Goal: Task Accomplishment & Management: Use online tool/utility

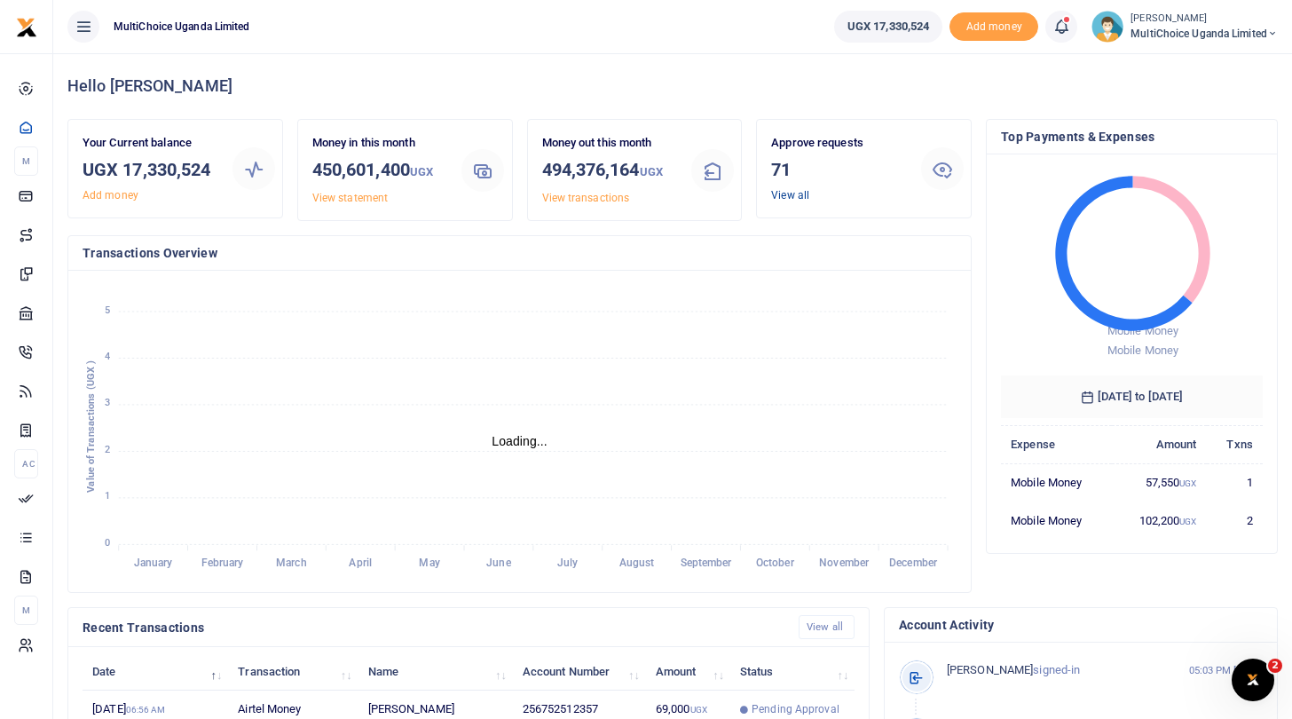
scroll to position [1, 1]
click at [784, 194] on link "View all" at bounding box center [790, 195] width 38 height 12
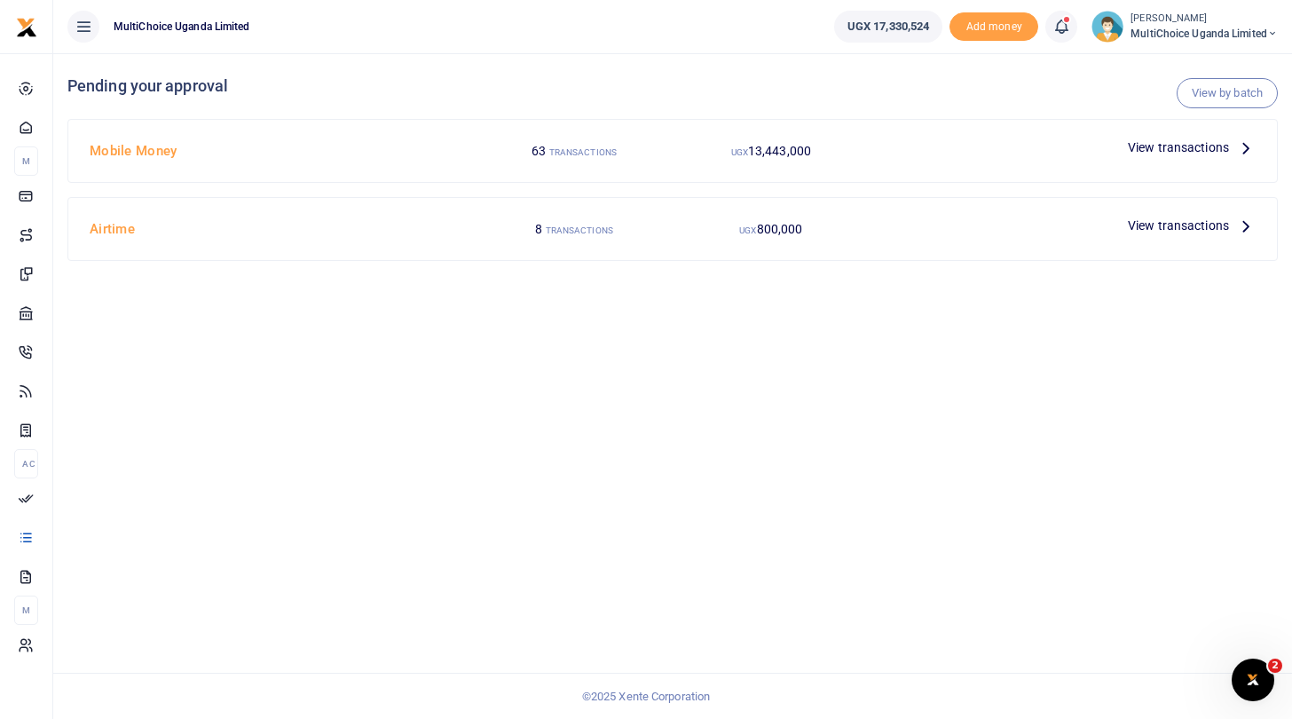
click at [1142, 145] on span "View transactions" at bounding box center [1178, 148] width 101 height 20
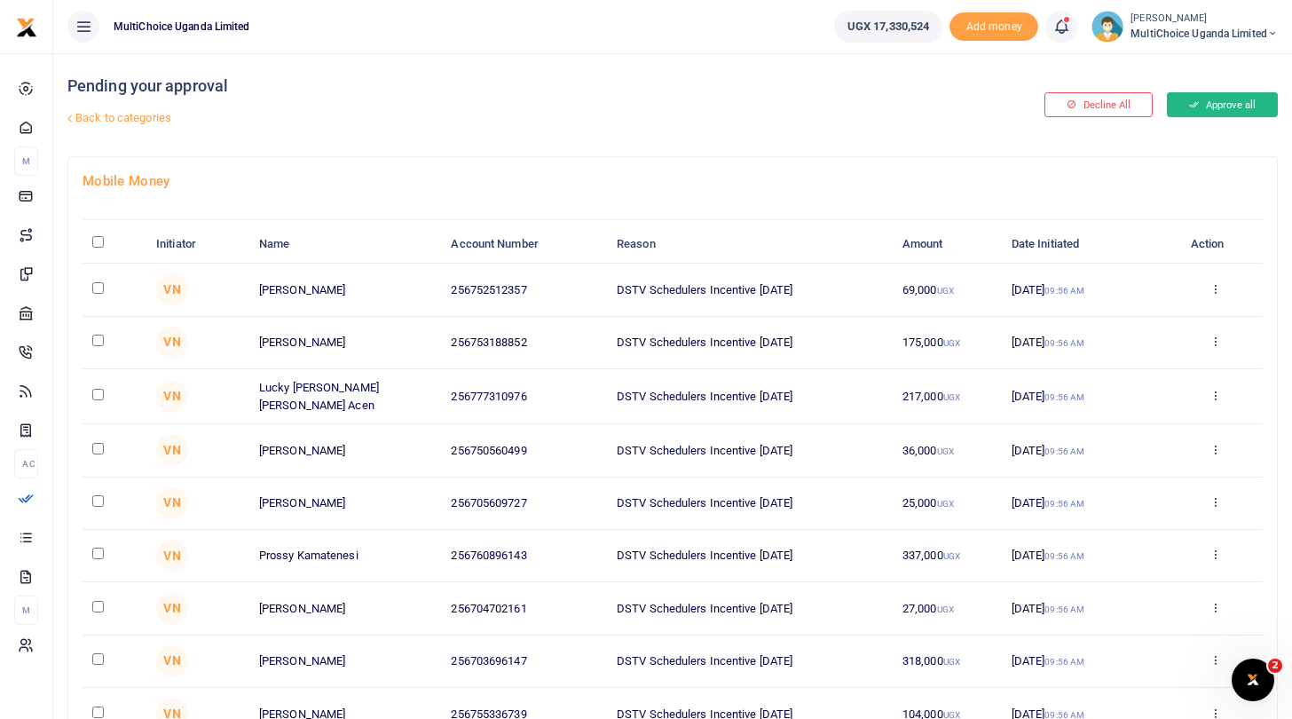
click at [1200, 102] on button "Approve all" at bounding box center [1222, 104] width 111 height 25
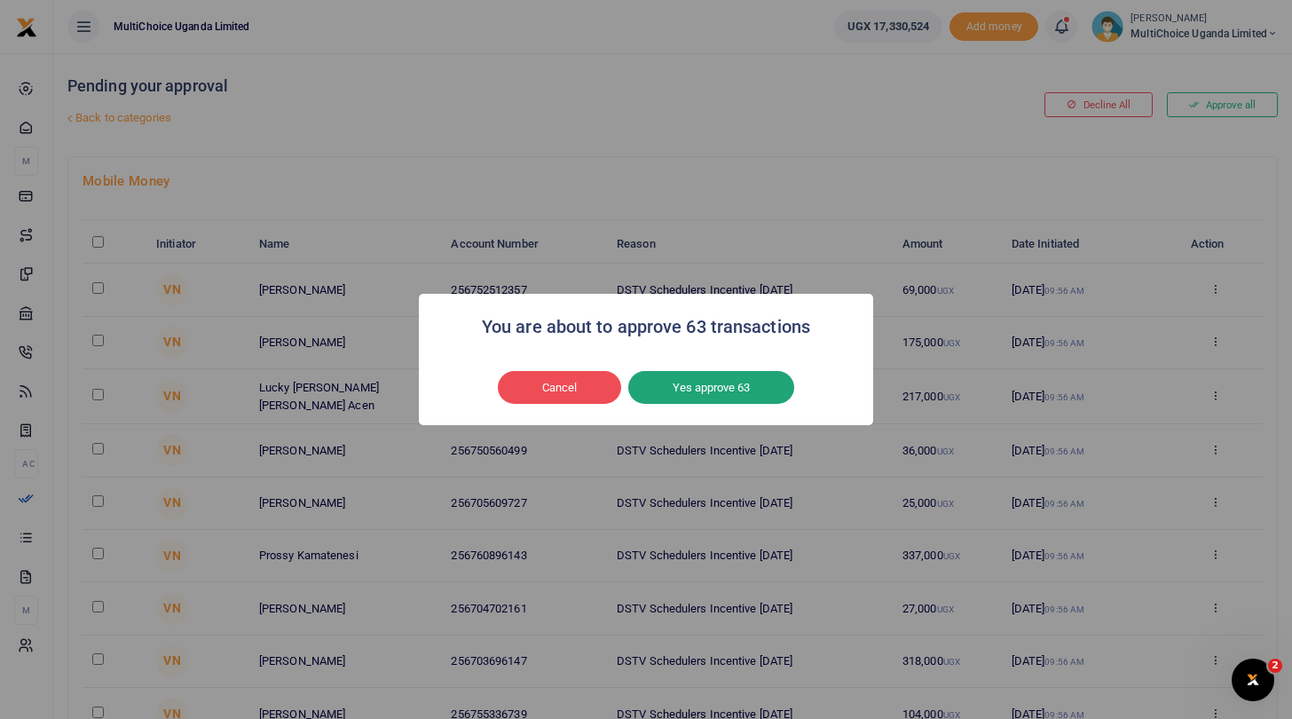
click at [756, 381] on button "Yes approve 63" at bounding box center [711, 388] width 166 height 34
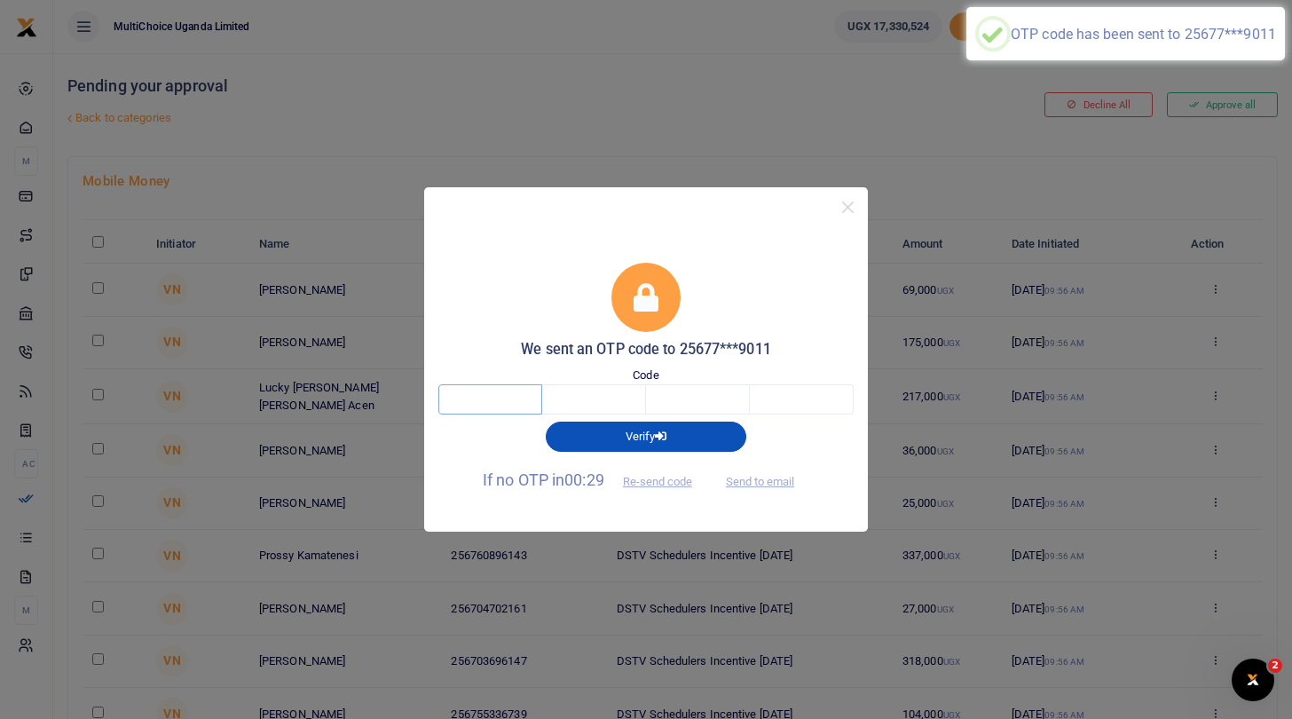
click at [477, 406] on input "text" at bounding box center [490, 399] width 104 height 30
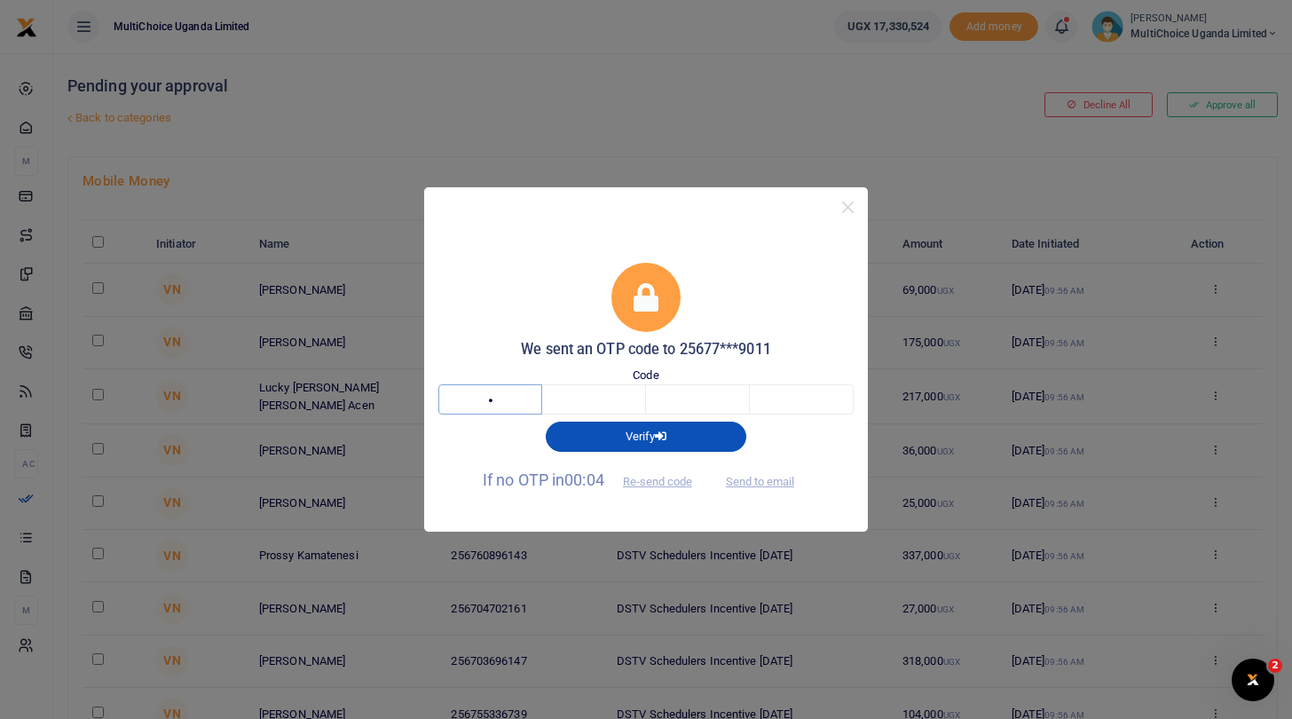
type input "7"
type input "8"
type input "0"
type input "7"
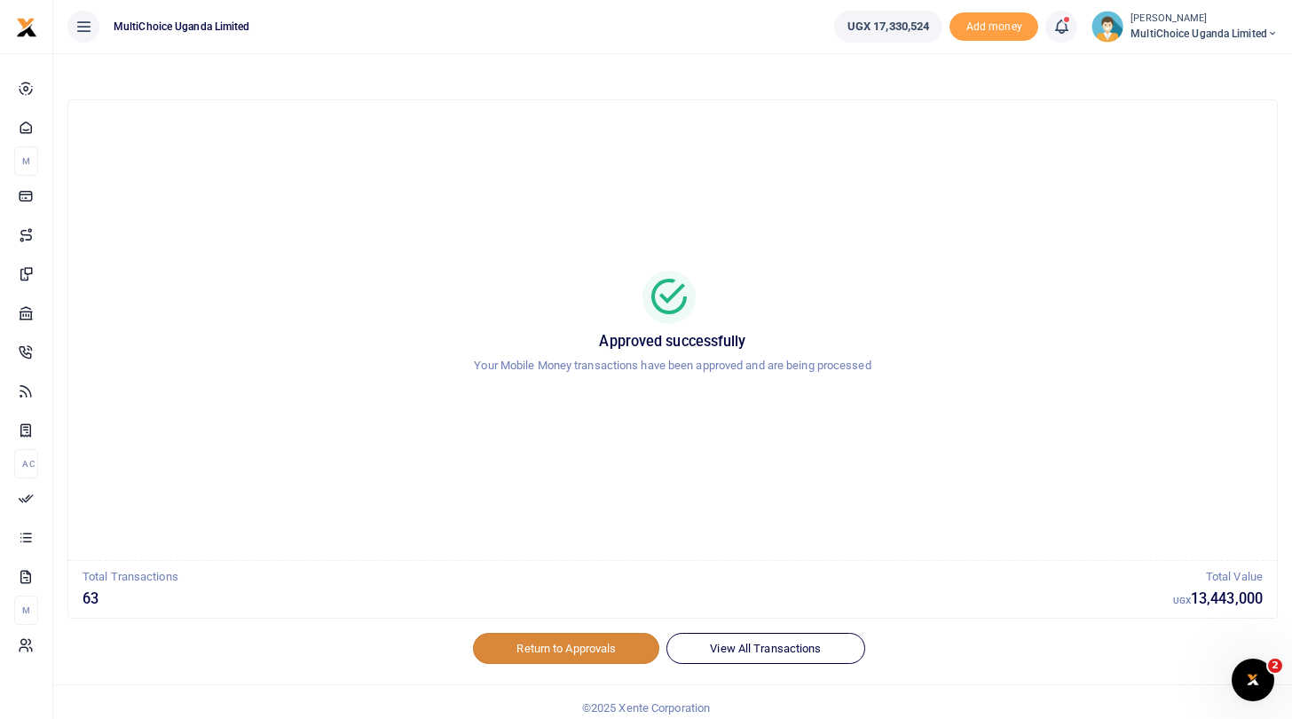
click at [580, 644] on link "Return to Approvals" at bounding box center [566, 648] width 186 height 30
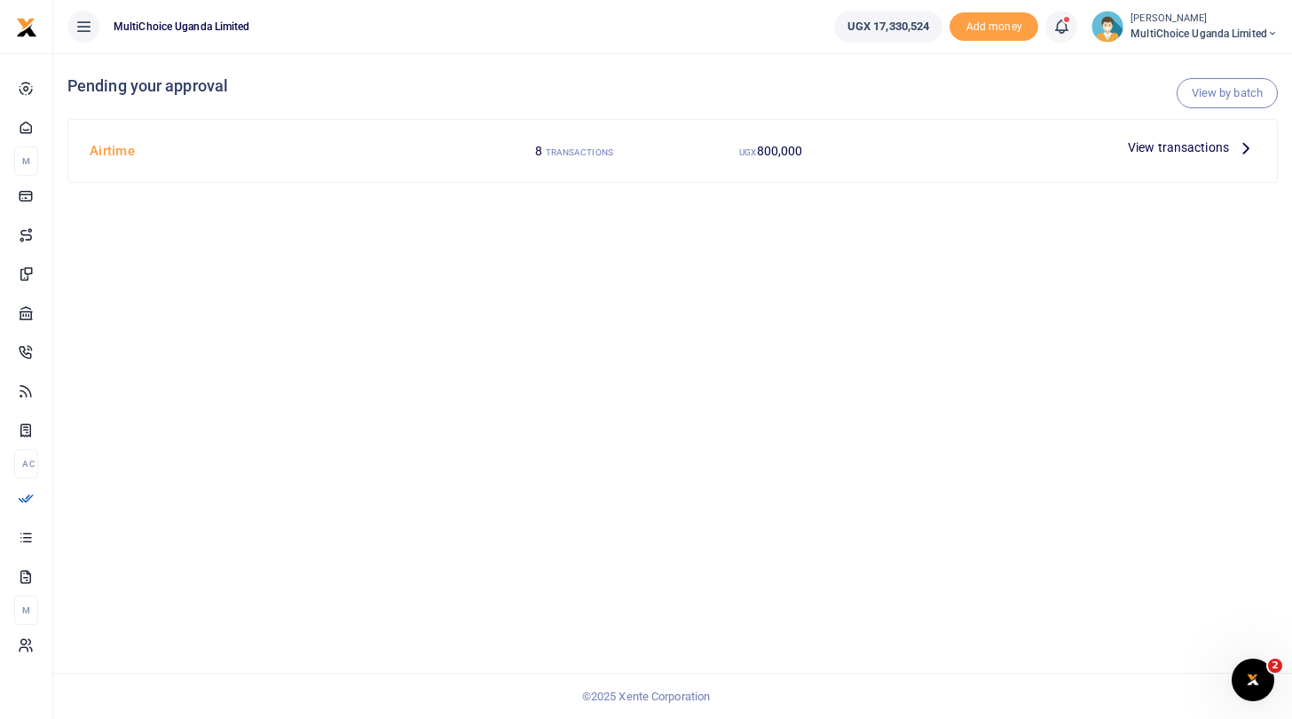
click at [1143, 145] on span "View transactions" at bounding box center [1178, 148] width 101 height 20
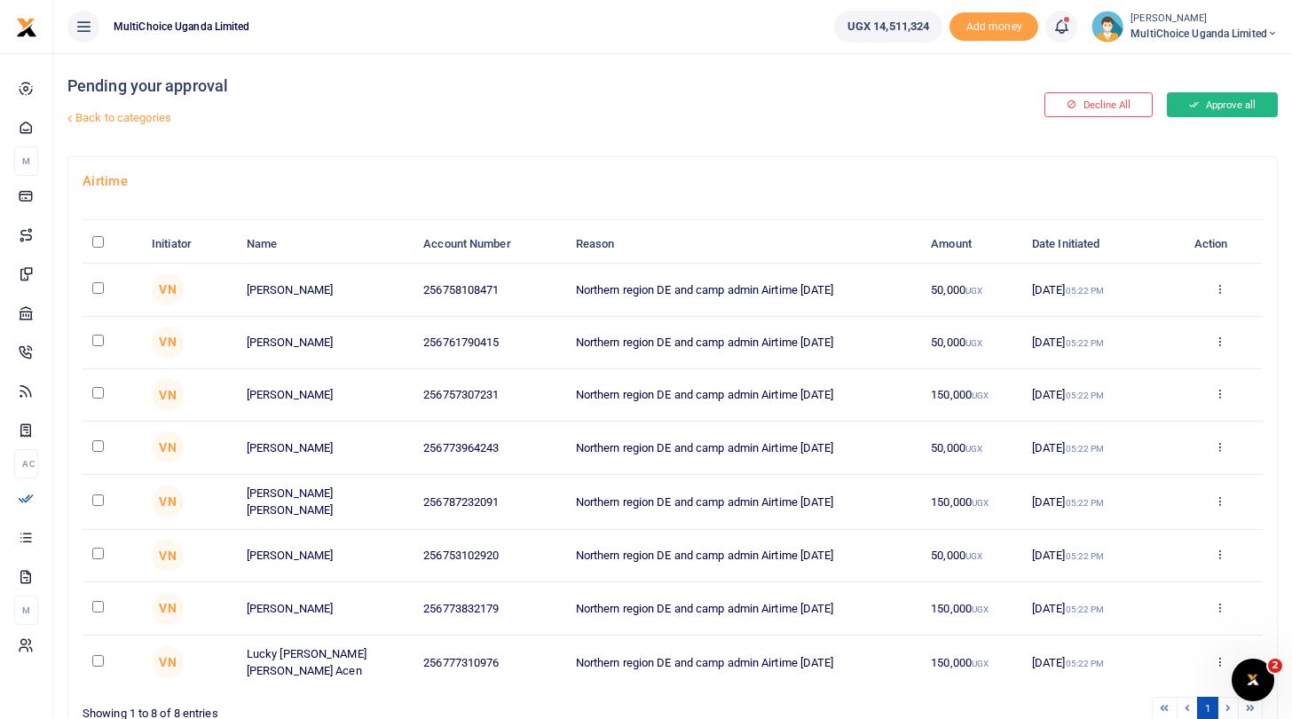
click at [1202, 110] on button "Approve all" at bounding box center [1222, 104] width 111 height 25
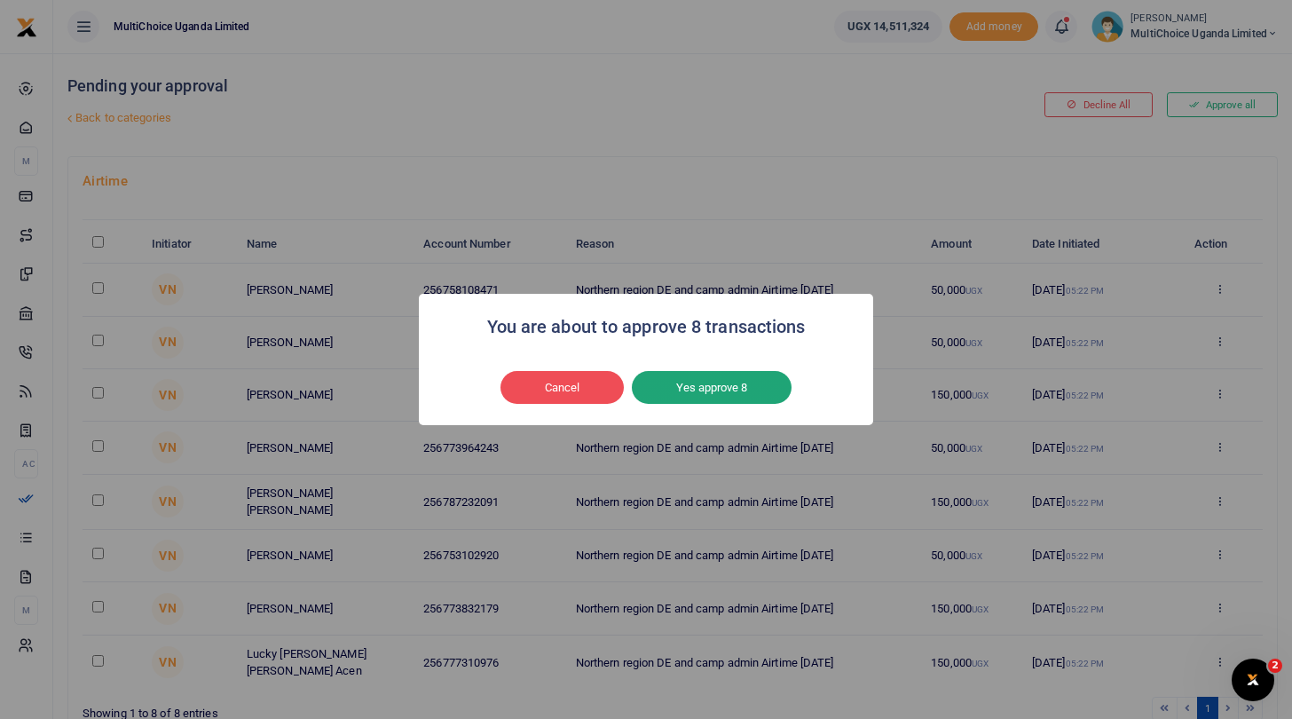
click at [758, 388] on button "Yes approve 8" at bounding box center [712, 388] width 160 height 34
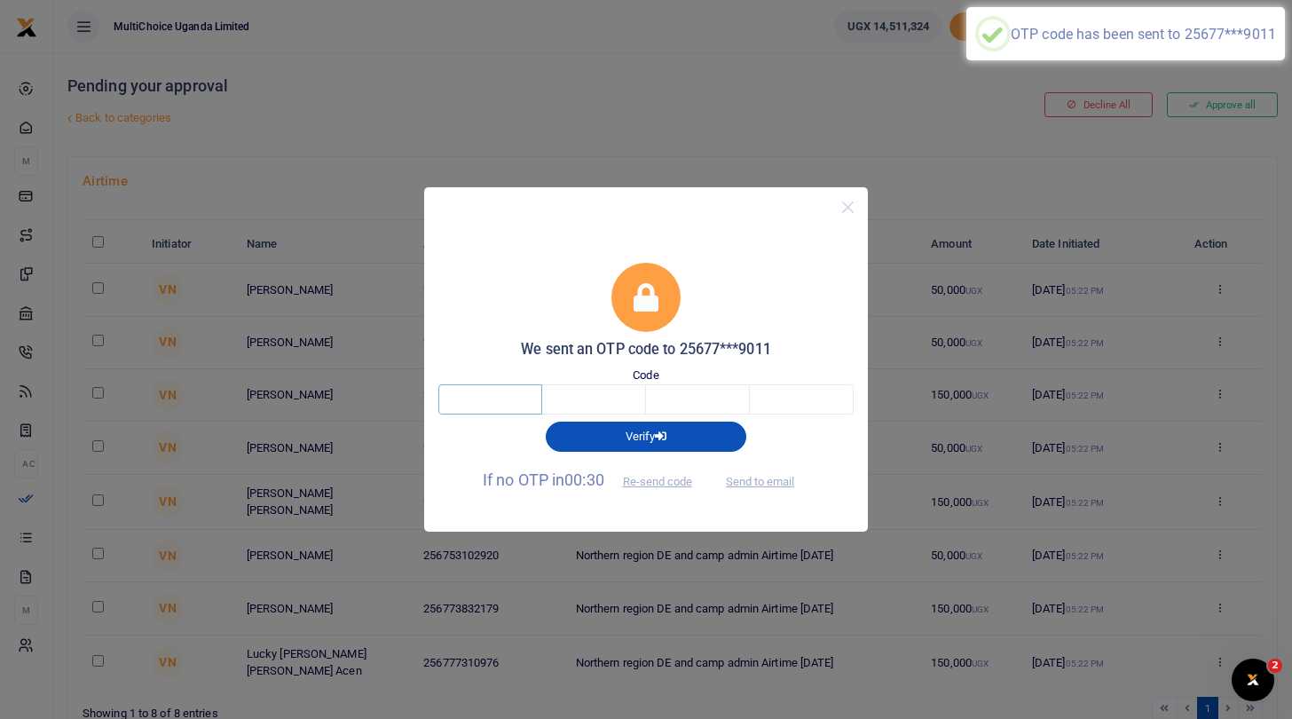
click at [472, 398] on input "text" at bounding box center [490, 399] width 104 height 30
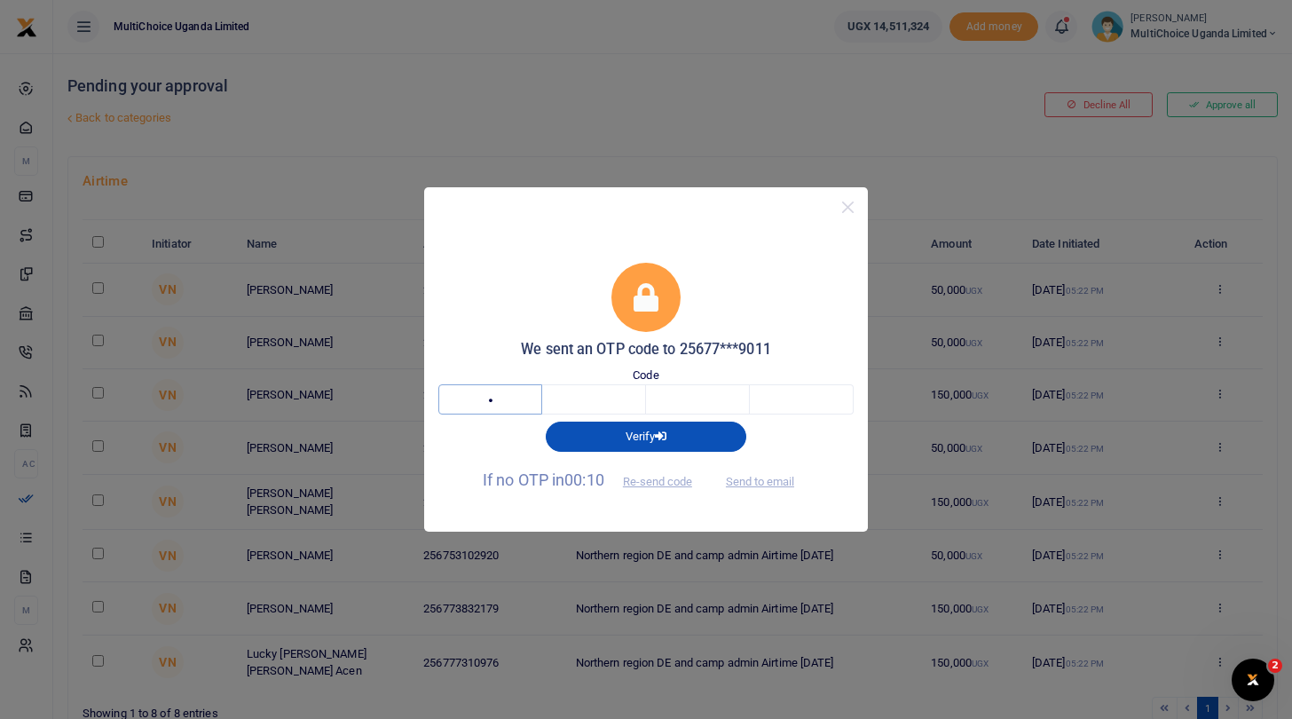
type input "4"
type input "9"
type input "8"
type input "5"
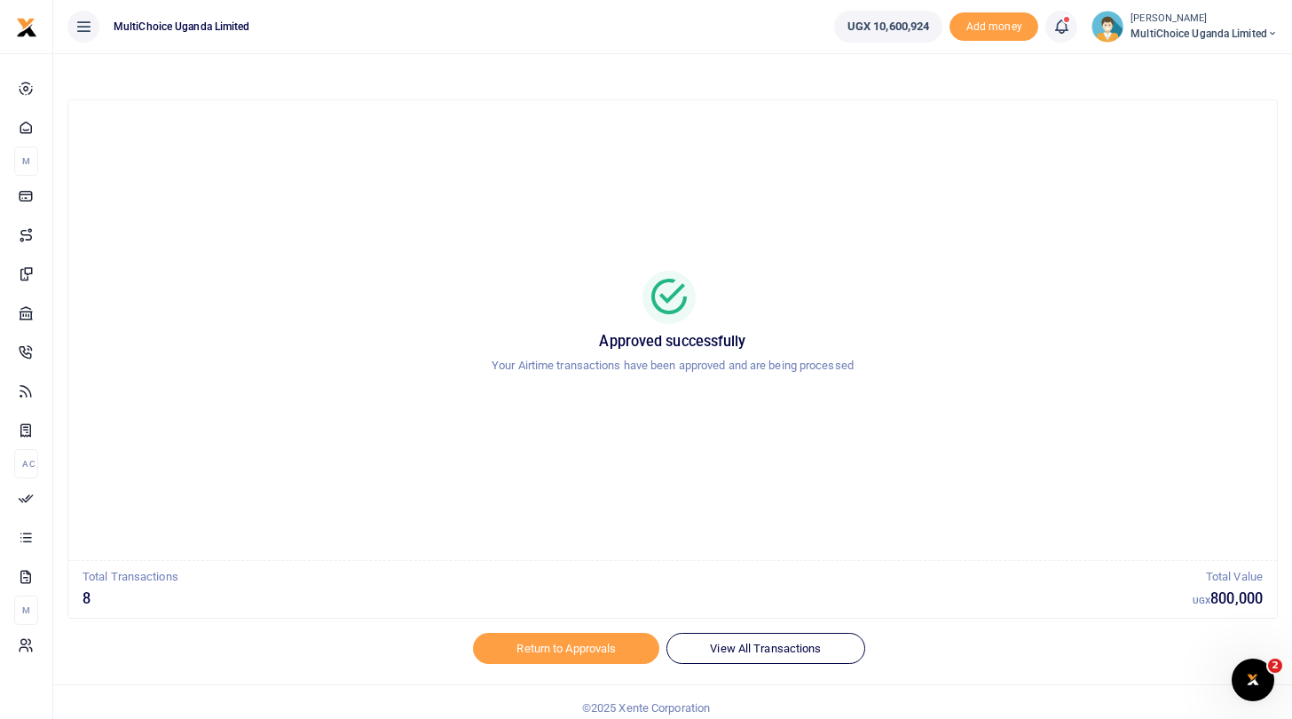
click at [1167, 35] on span "MultiChoice Uganda Limited" at bounding box center [1203, 34] width 147 height 16
click at [1182, 61] on link "Switch accounts" at bounding box center [1210, 64] width 140 height 25
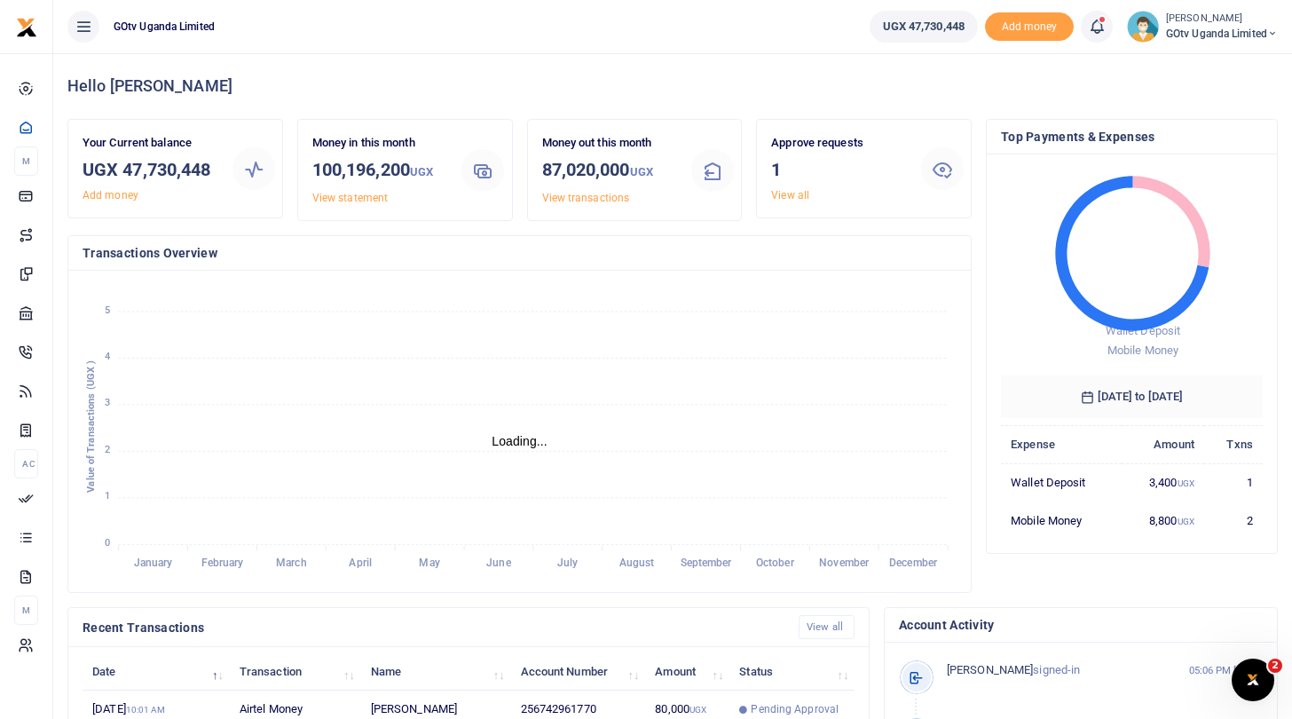
scroll to position [1, 1]
click at [786, 194] on link "View all" at bounding box center [790, 195] width 38 height 12
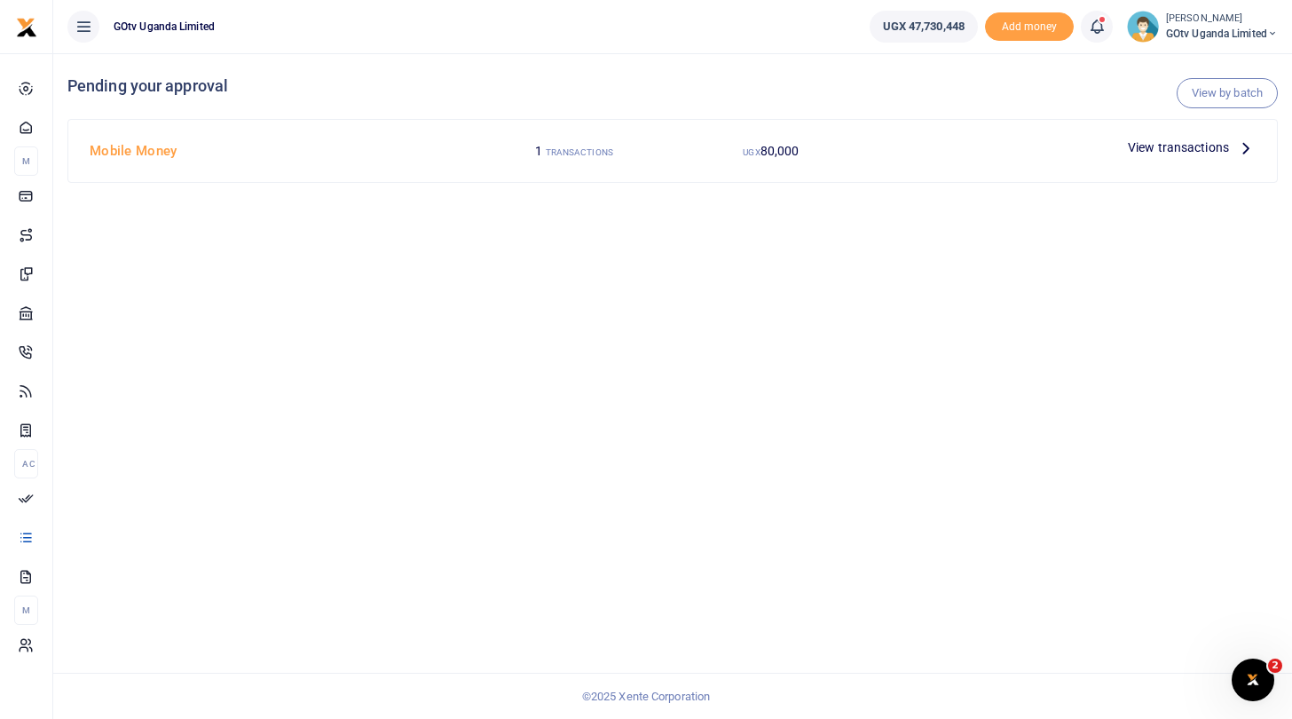
click at [1175, 144] on span "View transactions" at bounding box center [1178, 148] width 101 height 20
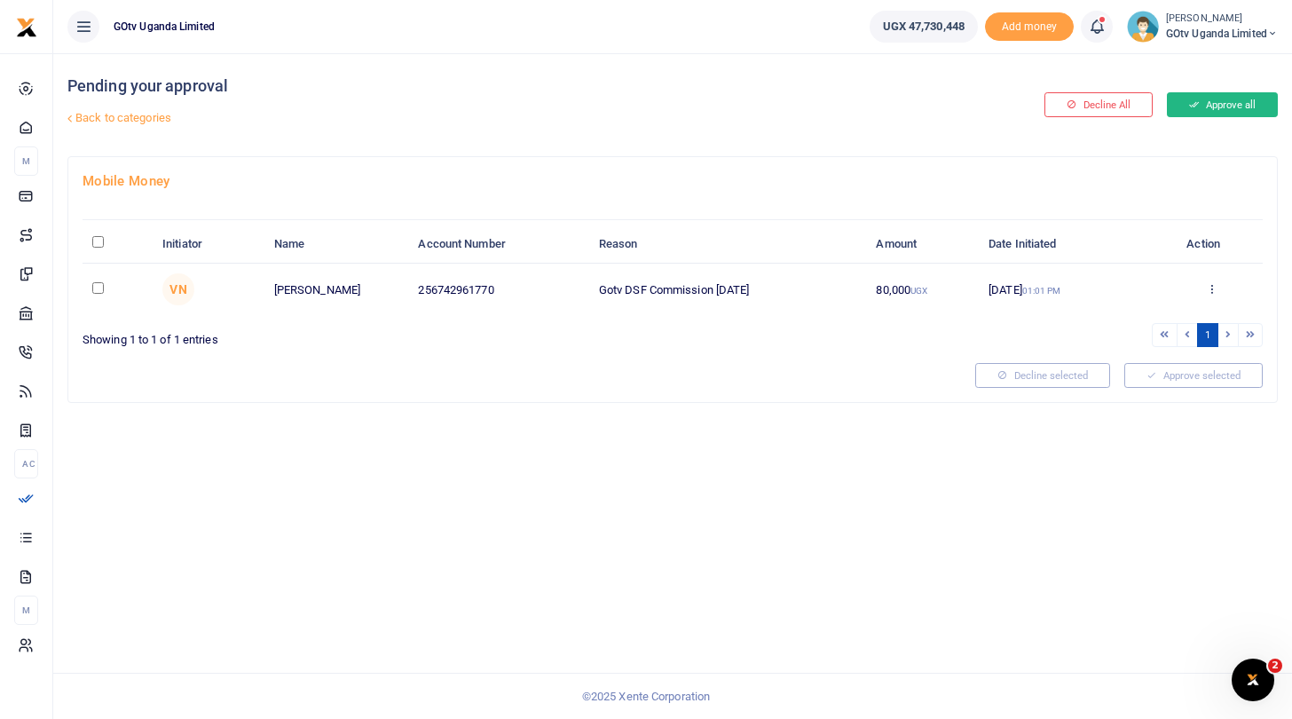
click at [1202, 108] on button "Approve all" at bounding box center [1222, 104] width 111 height 25
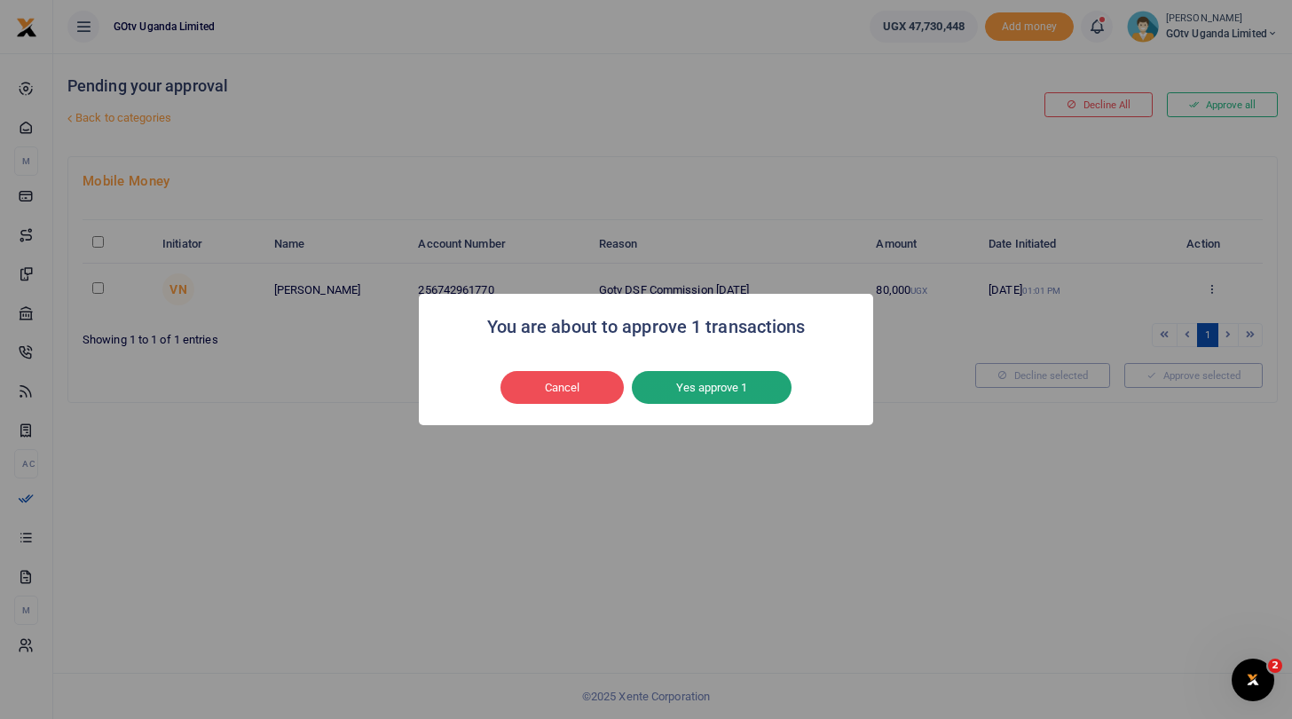
click at [712, 385] on button "Yes approve 1" at bounding box center [712, 388] width 160 height 34
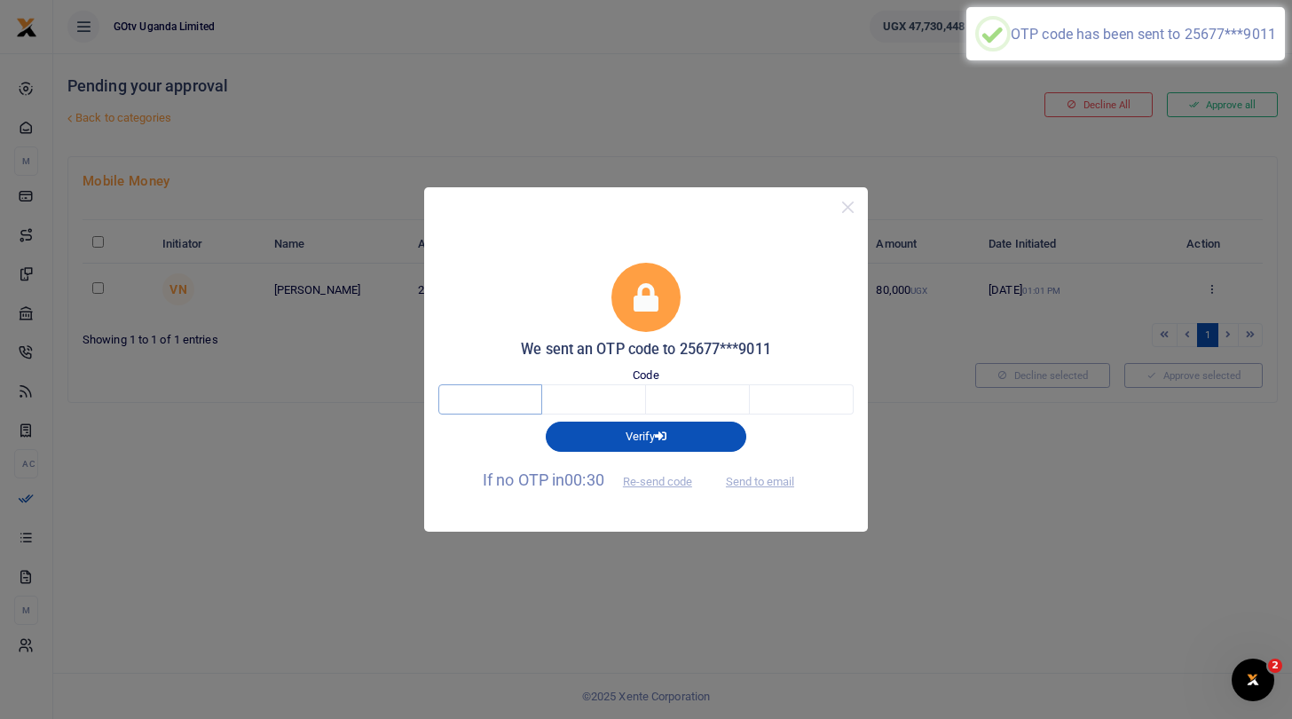
click at [501, 400] on input "text" at bounding box center [490, 399] width 104 height 30
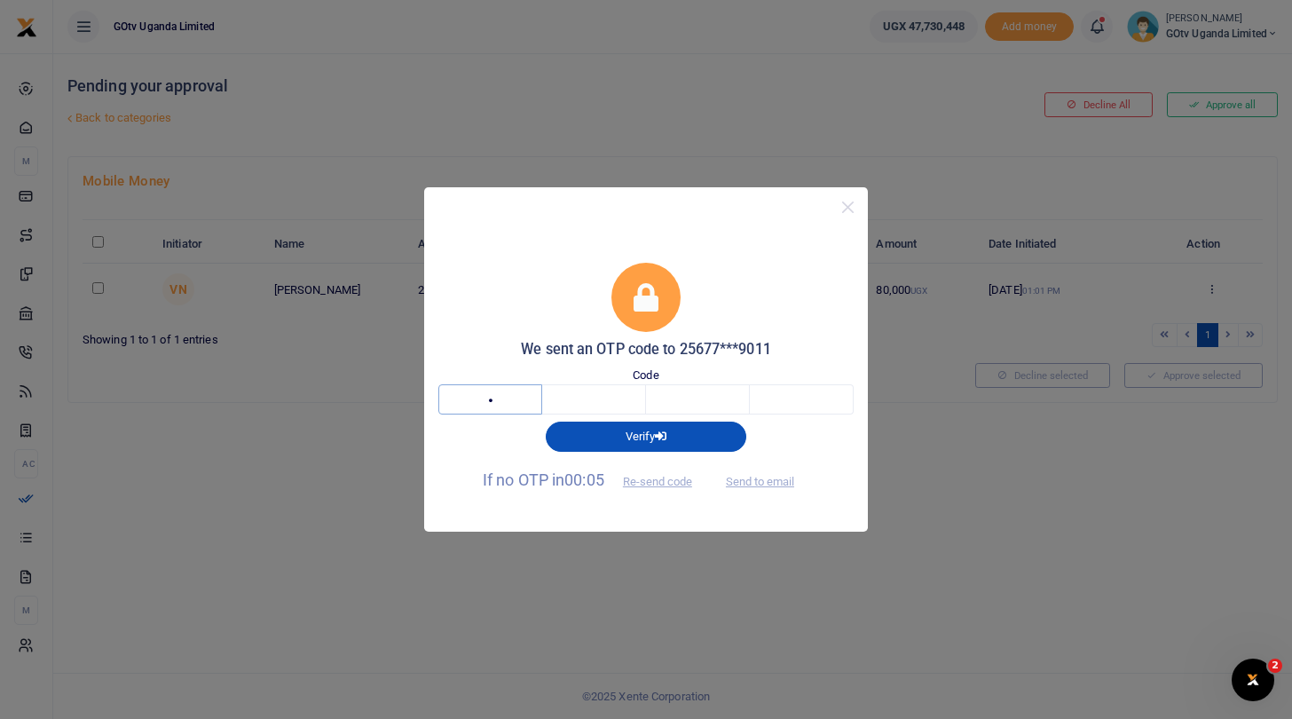
type input "2"
type input "3"
type input "5"
type input "8"
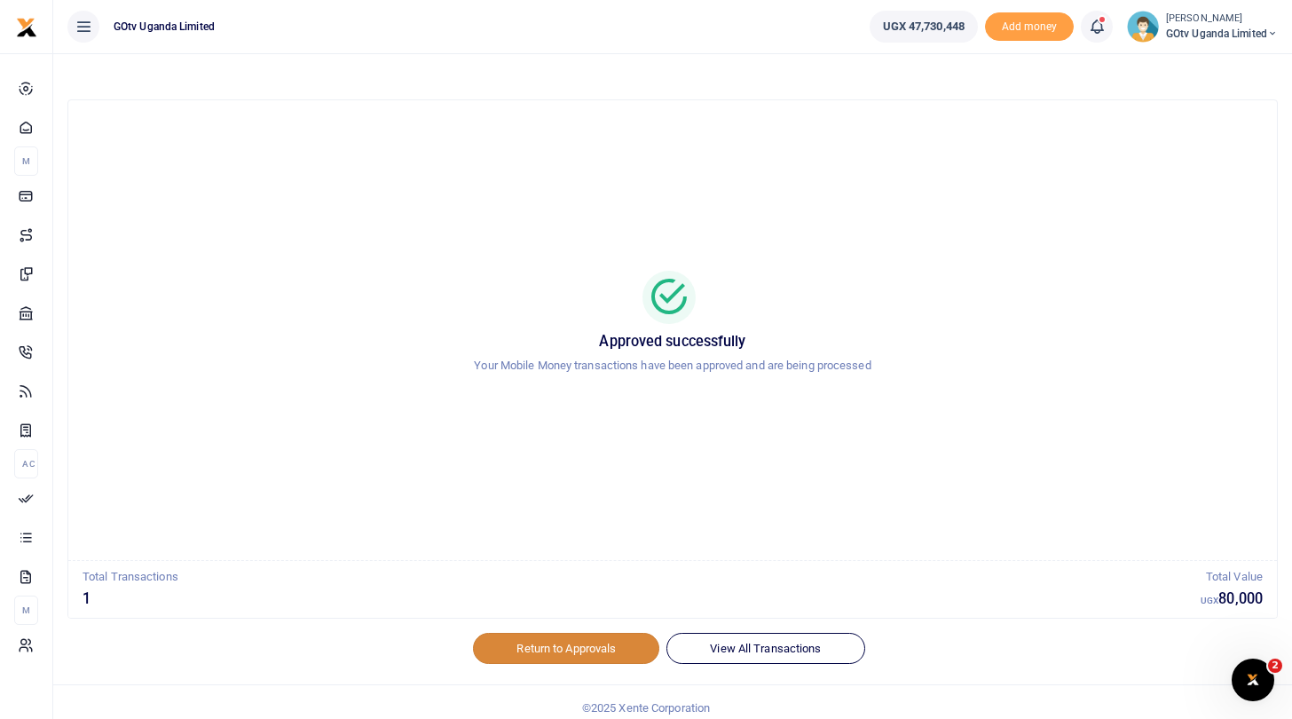
click at [571, 645] on link "Return to Approvals" at bounding box center [566, 648] width 186 height 30
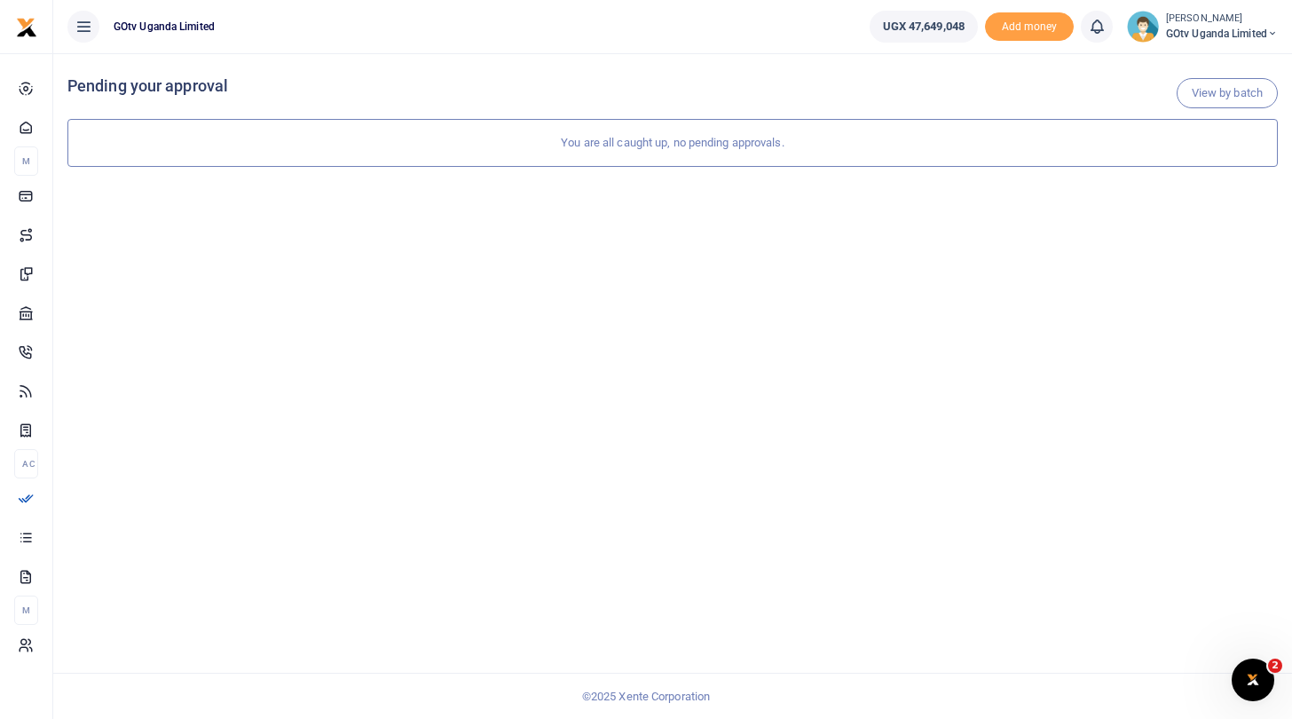
click at [1185, 30] on span "GOtv Uganda Limited" at bounding box center [1222, 34] width 112 height 16
click at [1186, 65] on link "Switch accounts" at bounding box center [1211, 64] width 140 height 25
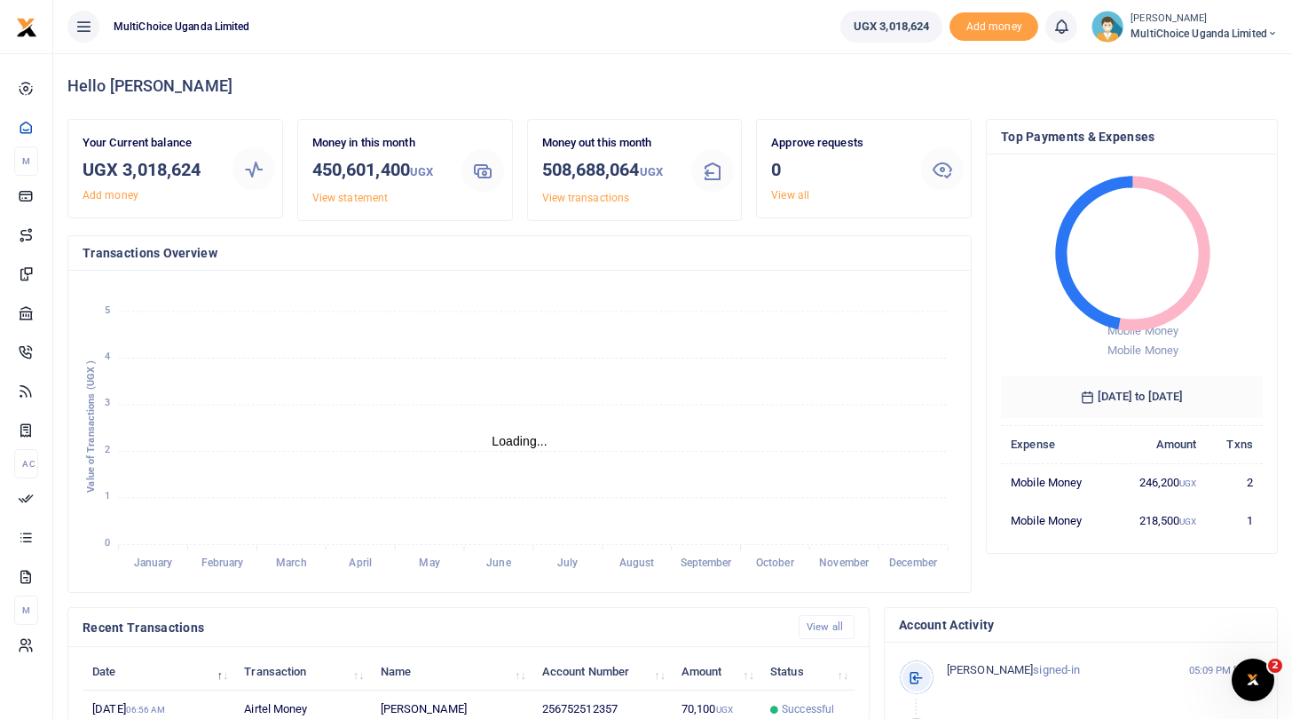
scroll to position [1, 1]
click at [1196, 28] on span "MultiChoice Uganda Limited" at bounding box center [1203, 34] width 147 height 16
click at [1201, 66] on link "Switch accounts" at bounding box center [1210, 64] width 140 height 25
